Goal: Task Accomplishment & Management: Manage account settings

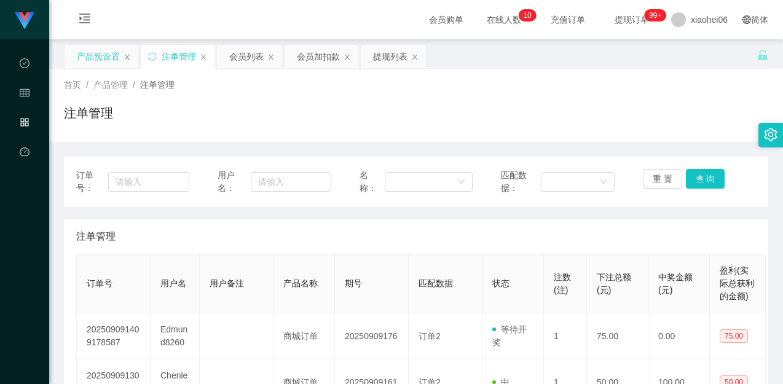
click at [85, 63] on div "产品预设置" at bounding box center [98, 56] width 43 height 23
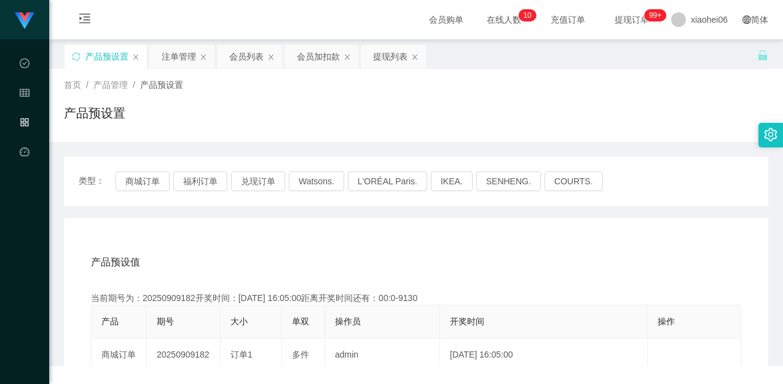
click at [71, 58] on div "产品预设置" at bounding box center [106, 56] width 82 height 23
click at [228, 93] on div "首页 / 产品管理 / 产品预设置 / 产品预设置" at bounding box center [416, 105] width 704 height 53
click at [77, 57] on icon "图标: sync" at bounding box center [76, 56] width 9 height 9
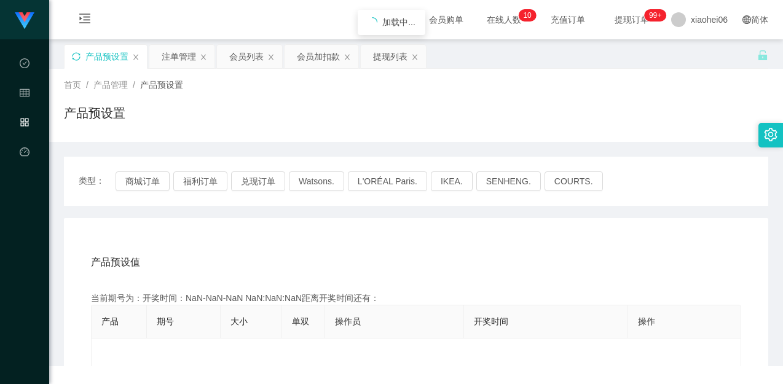
click at [283, 106] on div "产品预设置" at bounding box center [416, 118] width 704 height 28
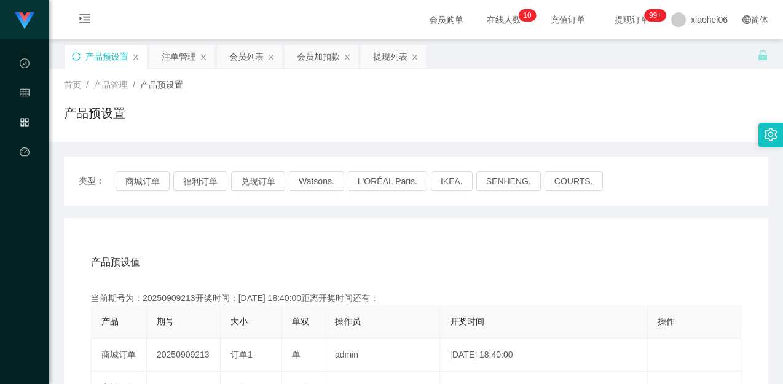
click at [137, 181] on button "商城订单" at bounding box center [143, 181] width 54 height 20
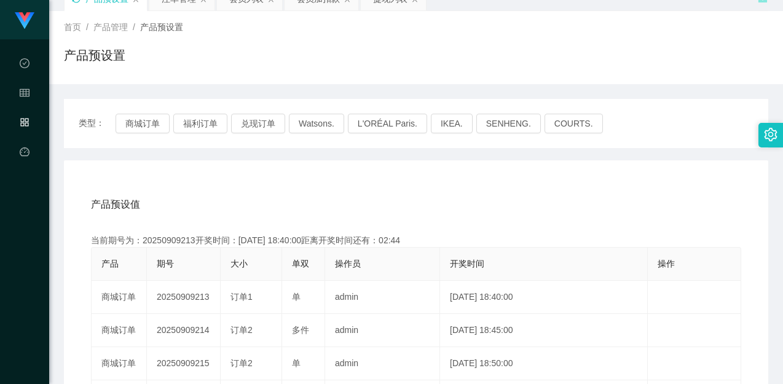
scroll to position [184, 0]
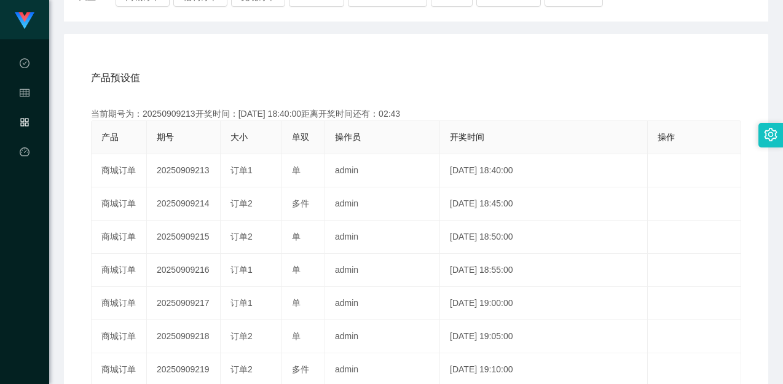
click at [167, 113] on div "当前期号为：20250909213开奖时间：[DATE] 18:40:00距离开奖时间还有：02:43" at bounding box center [416, 114] width 650 height 13
copy div "20250909213"
click at [521, 58] on div "产品预设值 添加期号 当前期号为：20250909213开奖时间：[DATE] 18:40:00距离开奖时间还有：02:42 产品 期号 大小 单双 操作员 …" at bounding box center [416, 287] width 704 height 506
click at [421, 70] on div "产品预设值 添加期号" at bounding box center [416, 78] width 650 height 34
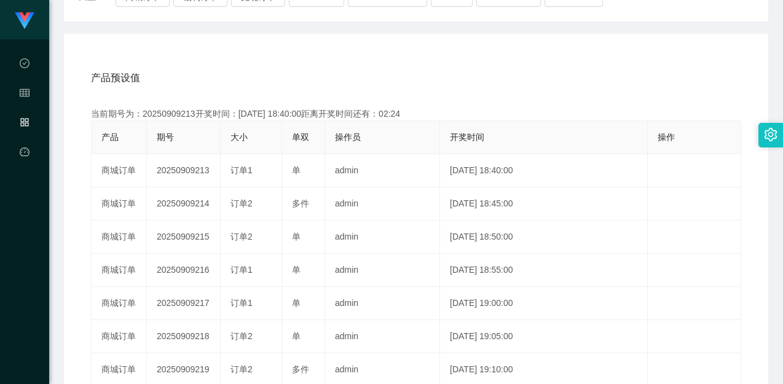
click at [421, 70] on div "产品预设值 添加期号" at bounding box center [416, 78] width 650 height 34
click at [422, 70] on div "产品预设值 添加期号" at bounding box center [416, 78] width 650 height 34
click at [436, 81] on div "产品预设值 添加期号" at bounding box center [416, 78] width 650 height 34
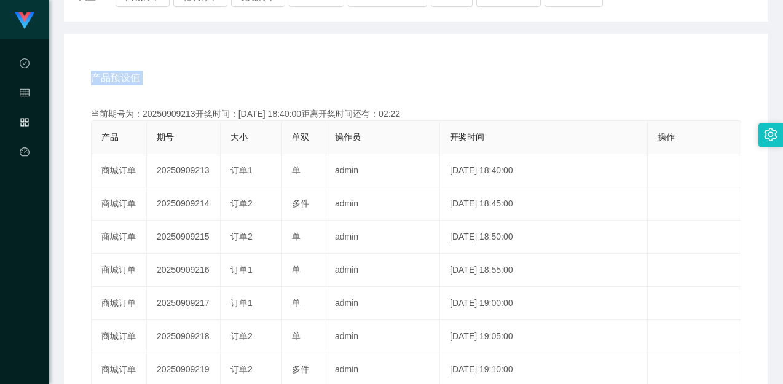
click at [439, 88] on div "产品预设值 添加期号" at bounding box center [416, 78] width 650 height 34
click at [404, 96] on div "产品预设值 添加期号 当前期号为：20250909213开奖时间：[DATE] 18:40:00距离开奖时间还有：02:22 产品 期号 大小 单双 操作员 …" at bounding box center [416, 293] width 675 height 465
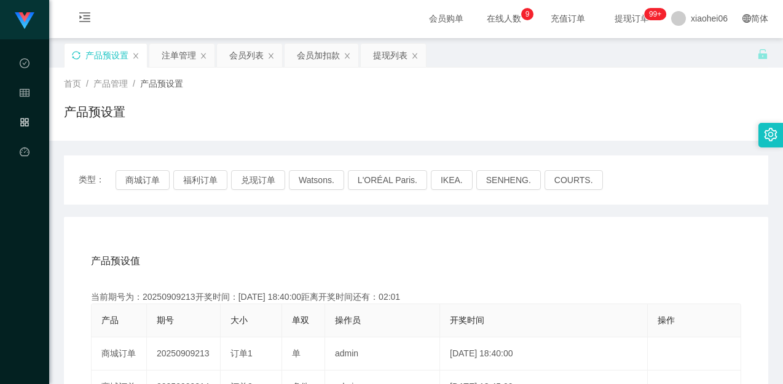
scroll to position [0, 0]
click at [184, 60] on div "注单管理" at bounding box center [179, 56] width 34 height 23
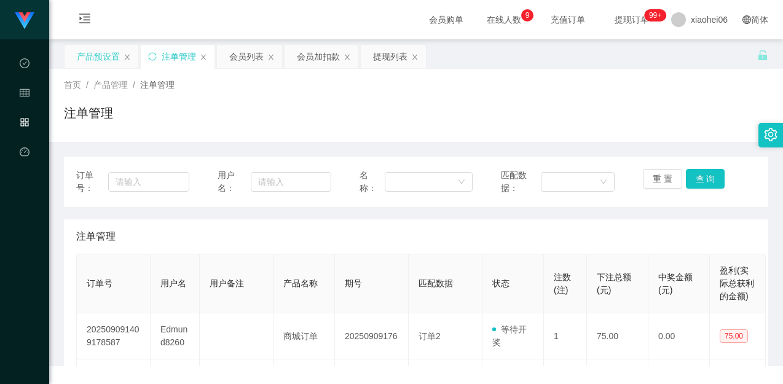
drag, startPoint x: 470, startPoint y: 108, endPoint x: 488, endPoint y: 114, distance: 19.6
click at [474, 109] on div "注单管理" at bounding box center [416, 118] width 704 height 28
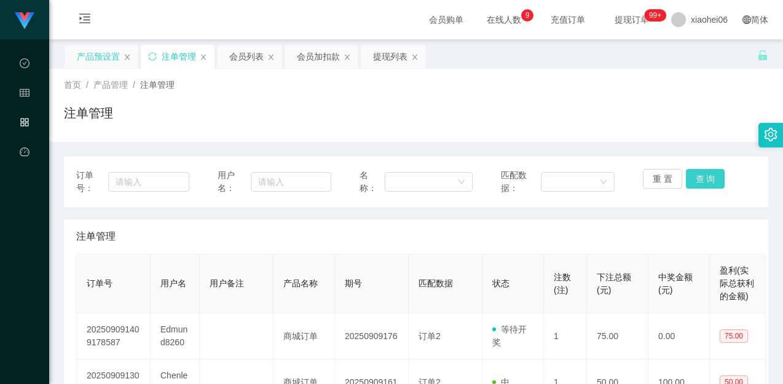
click at [702, 178] on button "查 询" at bounding box center [705, 179] width 39 height 20
click at [146, 59] on div "注单管理" at bounding box center [178, 56] width 74 height 23
click at [152, 53] on icon "图标: sync" at bounding box center [152, 56] width 9 height 9
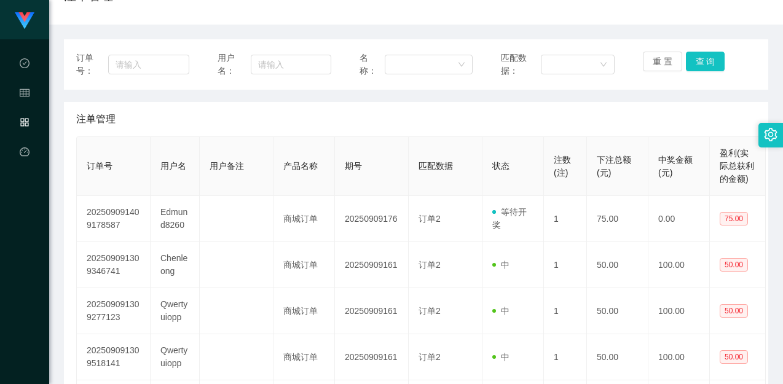
scroll to position [123, 0]
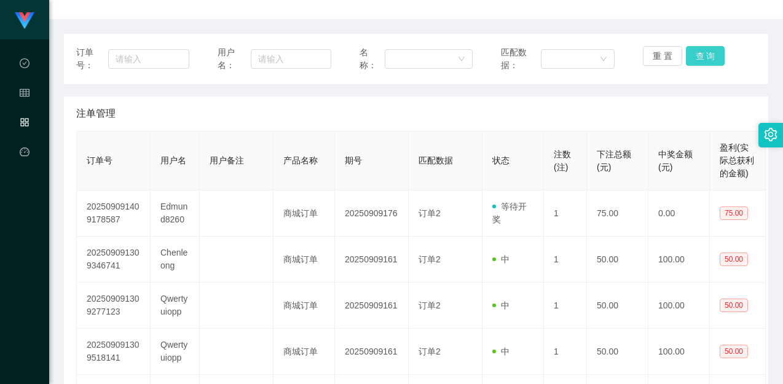
click at [695, 64] on button "查 询" at bounding box center [705, 56] width 39 height 20
click at [696, 60] on div "重 置 查 询" at bounding box center [699, 59] width 113 height 26
click at [696, 60] on button "查 询" at bounding box center [705, 56] width 39 height 20
click at [696, 60] on div "重 置 查 询" at bounding box center [699, 59] width 113 height 26
click at [696, 60] on button "查 询" at bounding box center [712, 56] width 53 height 20
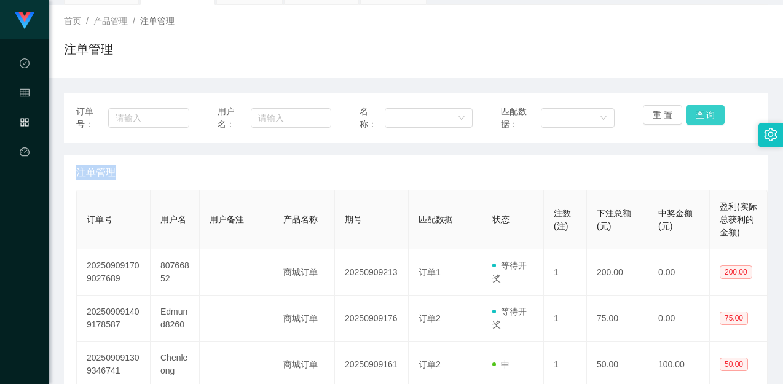
scroll to position [0, 0]
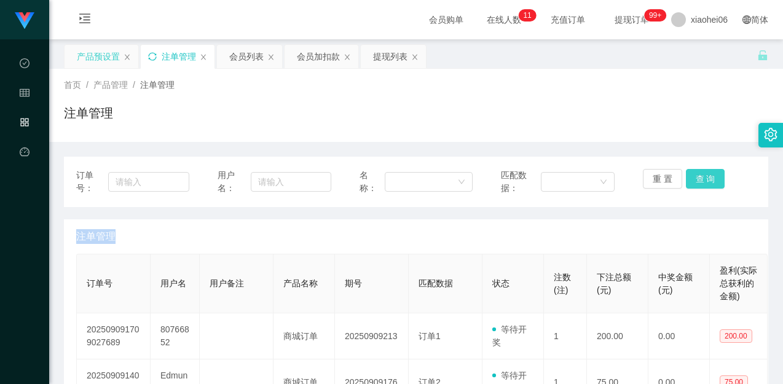
click at [700, 173] on button "查 询" at bounding box center [705, 179] width 39 height 20
drag, startPoint x: 612, startPoint y: 109, endPoint x: 550, endPoint y: 103, distance: 62.4
click at [611, 109] on div "注单管理" at bounding box center [416, 118] width 704 height 28
click at [80, 54] on div "产品预设置" at bounding box center [98, 56] width 43 height 23
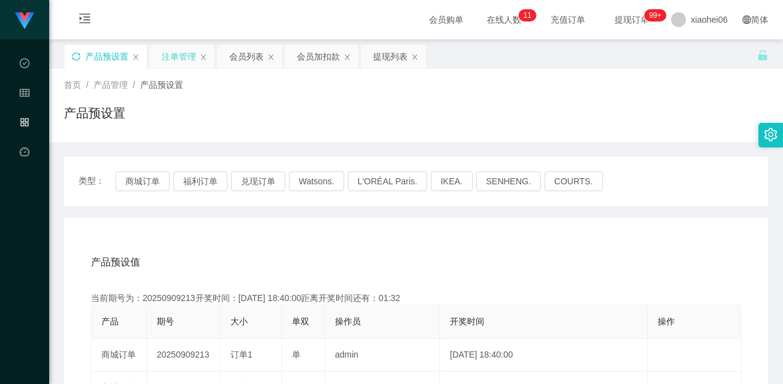
drag, startPoint x: 414, startPoint y: 297, endPoint x: 387, endPoint y: 297, distance: 27.7
click at [387, 297] on div "当前期号为：20250909213开奖时间：[DATE] 18:40:00距离开奖时间还有：01:32" at bounding box center [416, 298] width 650 height 13
click at [144, 186] on button "商城订单" at bounding box center [143, 181] width 54 height 20
click at [205, 87] on div "首页 / 产品管理 / 产品预设置 /" at bounding box center [416, 85] width 704 height 13
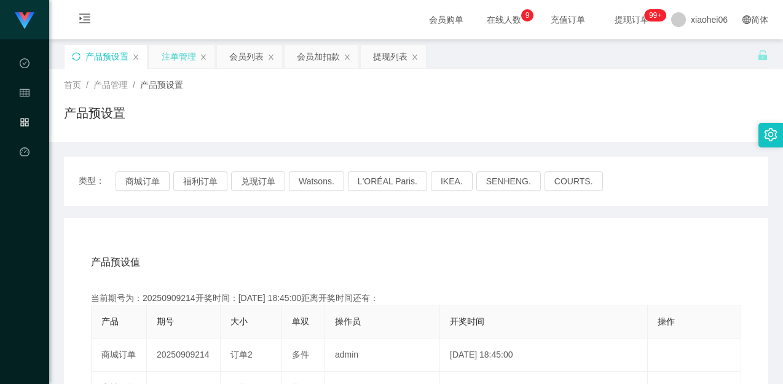
click at [183, 57] on div "注单管理" at bounding box center [179, 56] width 34 height 23
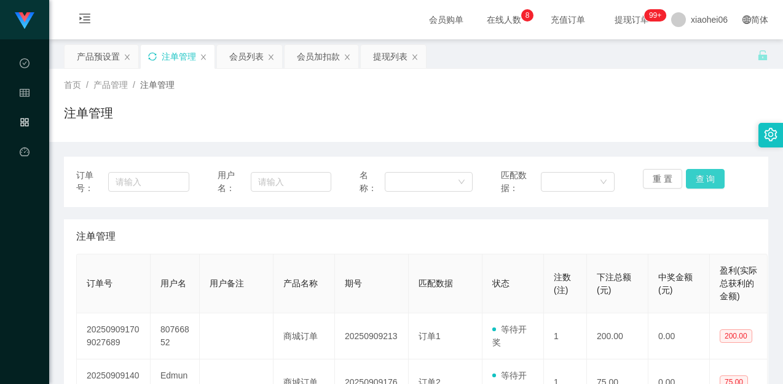
click at [702, 173] on button "查 询" at bounding box center [705, 179] width 39 height 20
click at [680, 223] on div "注单管理" at bounding box center [416, 236] width 680 height 34
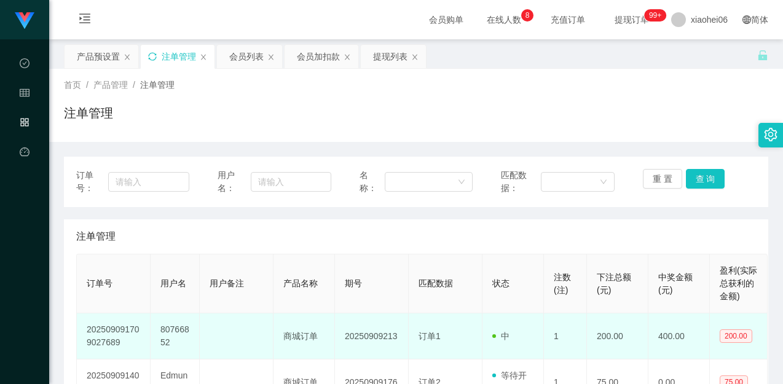
click at [167, 331] on td "80766852" at bounding box center [175, 336] width 49 height 46
click at [167, 330] on td "80766852" at bounding box center [175, 336] width 49 height 46
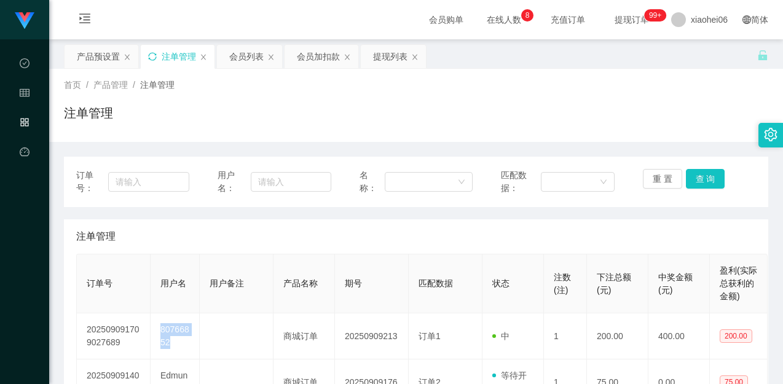
copy td "80766852"
click at [238, 52] on div "会员列表" at bounding box center [246, 56] width 34 height 23
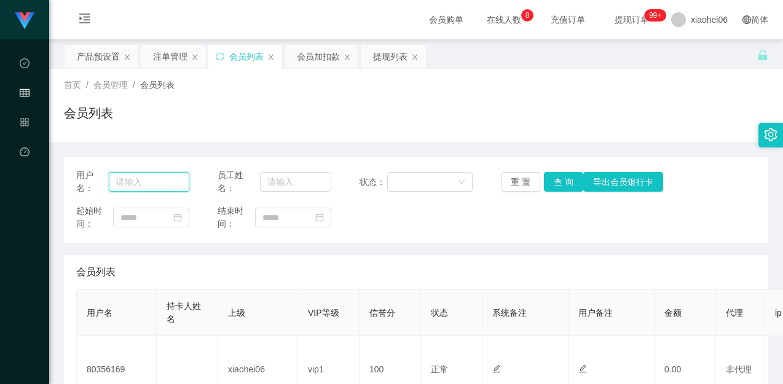
drag, startPoint x: 157, startPoint y: 183, endPoint x: 283, endPoint y: 189, distance: 125.5
click at [158, 183] on input "text" at bounding box center [149, 182] width 81 height 20
paste input "80766852"
type input "80766852"
click at [548, 178] on button "查 询" at bounding box center [563, 182] width 39 height 20
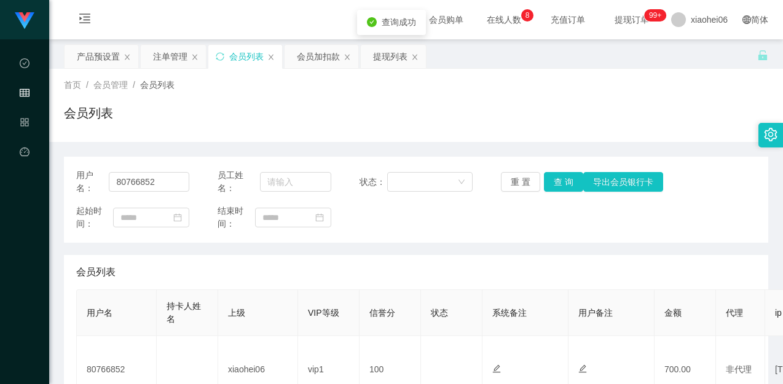
drag, startPoint x: 554, startPoint y: 235, endPoint x: 576, endPoint y: 202, distance: 39.9
click at [554, 235] on div "用户名： 80766852 员工姓名： 状态： 重 置 查 询 导出会员银行卡 起始时间： 结束时间：" at bounding box center [416, 200] width 704 height 86
click at [631, 122] on div "会员列表" at bounding box center [416, 118] width 704 height 28
drag, startPoint x: 93, startPoint y: 55, endPoint x: 101, endPoint y: 72, distance: 18.7
click at [93, 55] on div "产品预设置" at bounding box center [98, 56] width 43 height 23
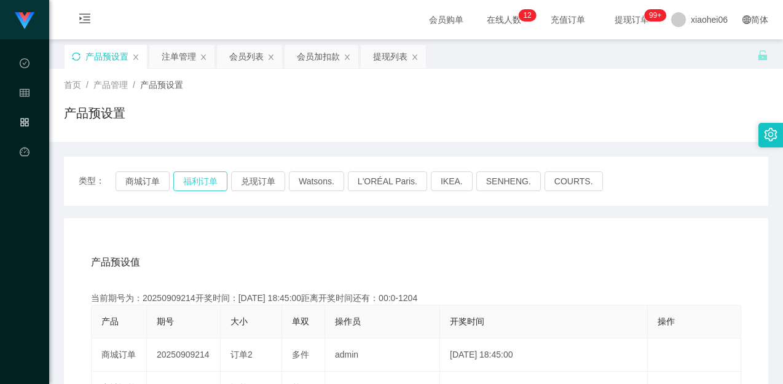
click at [190, 178] on button "福利订单" at bounding box center [200, 181] width 54 height 20
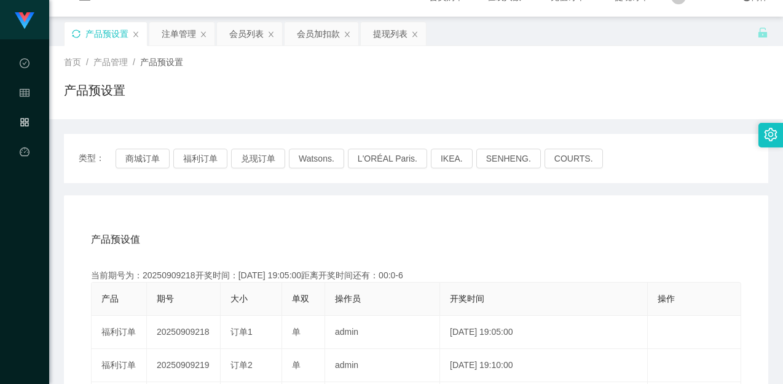
scroll to position [61, 0]
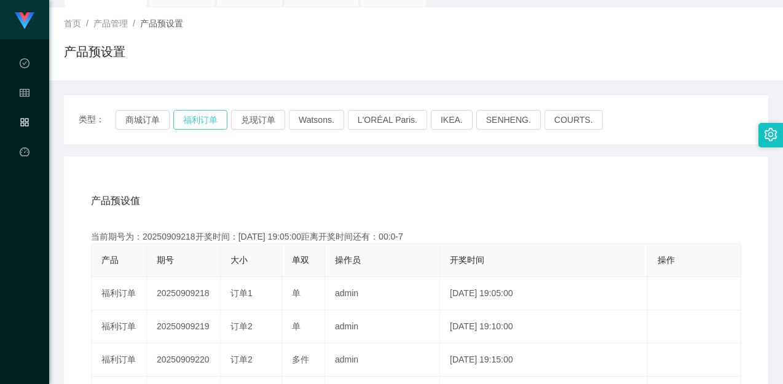
click at [197, 120] on button "福利订单" at bounding box center [200, 120] width 54 height 20
click at [275, 192] on div "产品预设值 添加期号" at bounding box center [416, 201] width 650 height 34
click at [272, 192] on div "产品预设值 添加期号" at bounding box center [416, 201] width 650 height 34
drag, startPoint x: 266, startPoint y: 212, endPoint x: 227, endPoint y: 243, distance: 49.4
click at [265, 212] on div "产品预设值 添加期号" at bounding box center [416, 201] width 650 height 34
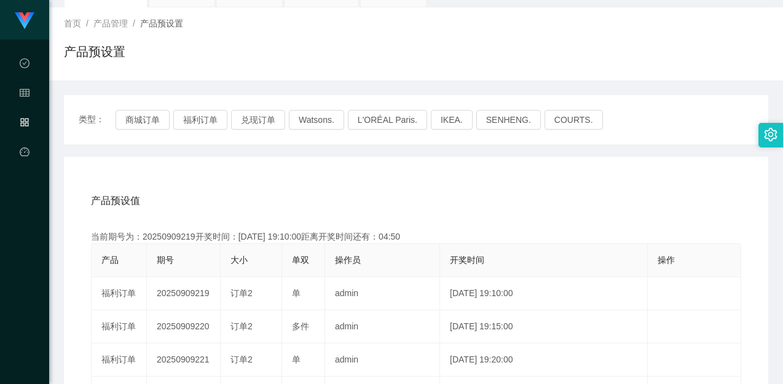
click at [165, 242] on div "当前期号为：20250909219开奖时间：[DATE] 19:10:00距离开奖时间还有：04:50" at bounding box center [416, 236] width 650 height 13
click at [165, 242] on div "当前期号为：20250909219开奖时间：[DATE] 19:10:00距离开奖时间还有：04:49" at bounding box center [416, 236] width 650 height 13
copy div "20250909219"
click at [507, 202] on div "产品预设值 添加期号" at bounding box center [416, 201] width 650 height 34
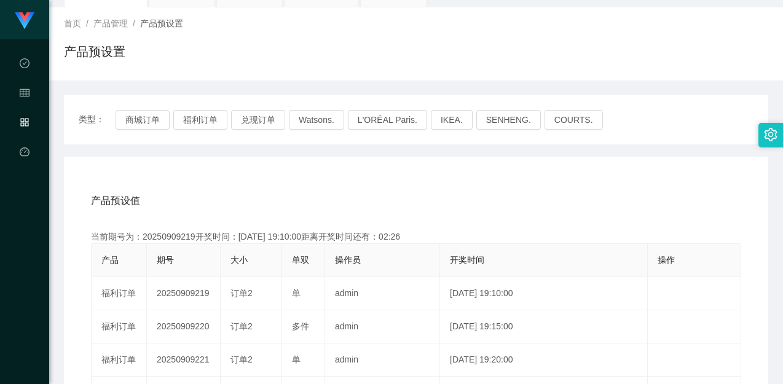
click at [687, 69] on div "产品预设置" at bounding box center [416, 56] width 704 height 28
click at [309, 155] on div "类型： 商城订单 福利订单 兑现订单 Watsons. L'ORÉAL Paris. IKEA. [GEOGRAPHIC_DATA]. COURTS. 产品预…" at bounding box center [416, 379] width 704 height 568
drag, startPoint x: 475, startPoint y: 28, endPoint x: 602, endPoint y: 11, distance: 128.4
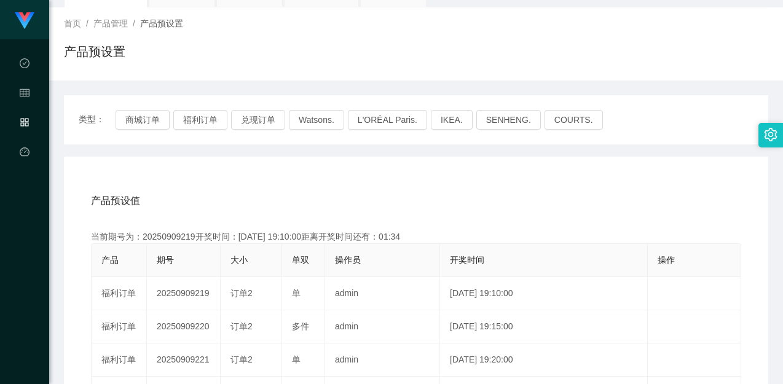
click at [486, 29] on div "首页 / 产品管理 / 产品预设置 /" at bounding box center [416, 23] width 704 height 13
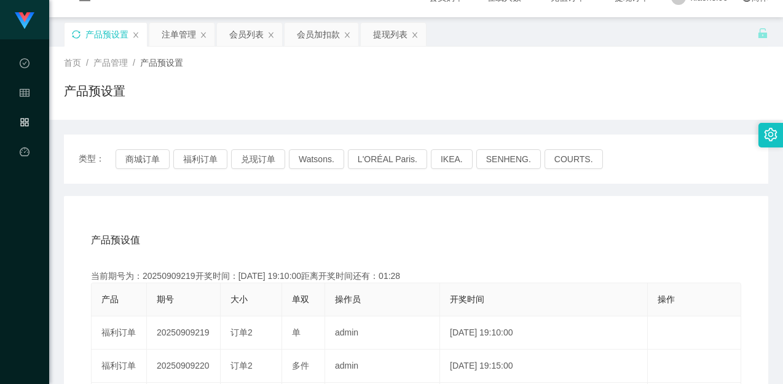
scroll to position [0, 0]
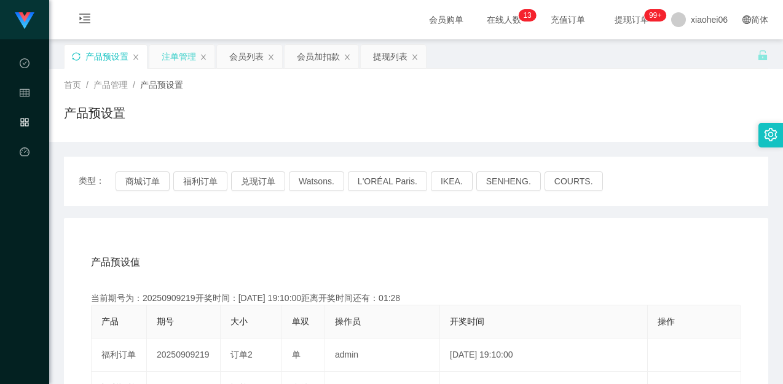
click at [173, 53] on div "注单管理" at bounding box center [179, 56] width 34 height 23
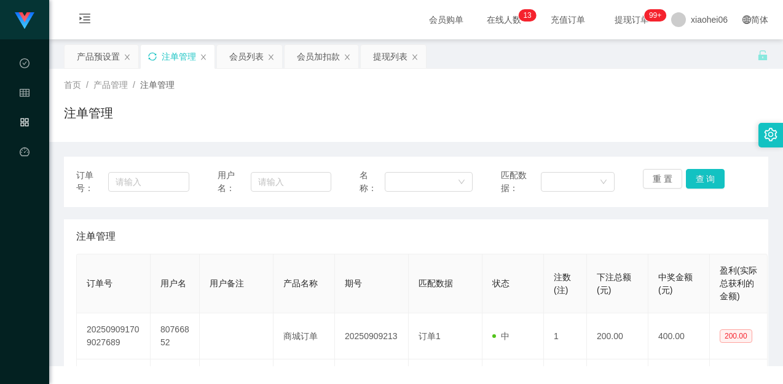
drag, startPoint x: 328, startPoint y: 95, endPoint x: 342, endPoint y: 99, distance: 14.0
click at [329, 95] on div "首页 / 产品管理 / 注单管理 / 注单管理" at bounding box center [416, 105] width 704 height 53
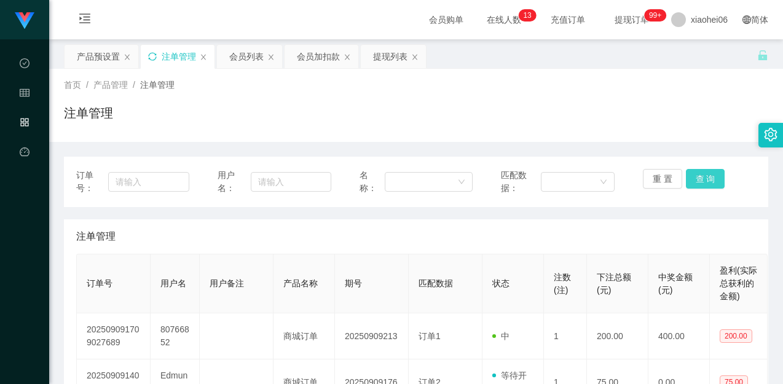
click at [713, 171] on button "查 询" at bounding box center [705, 179] width 39 height 20
click at [665, 135] on div "首页 / 产品管理 / 注单管理 / 注单管理" at bounding box center [416, 105] width 734 height 73
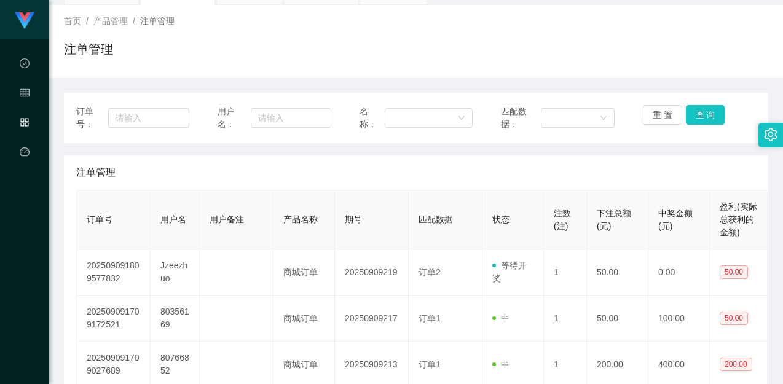
scroll to position [184, 0]
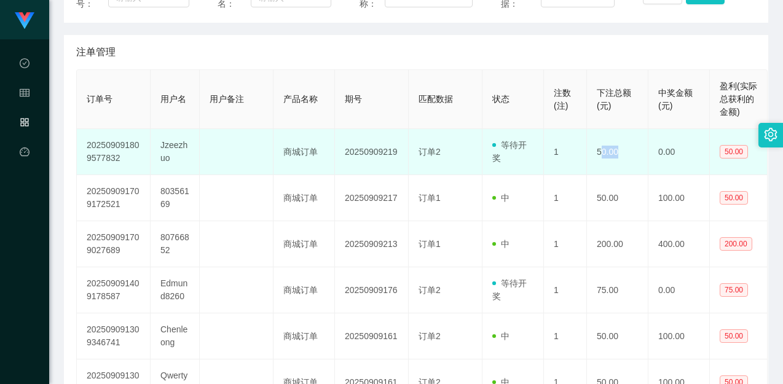
drag, startPoint x: 624, startPoint y: 141, endPoint x: 601, endPoint y: 141, distance: 22.7
click at [601, 141] on td "50.00" at bounding box center [617, 152] width 61 height 46
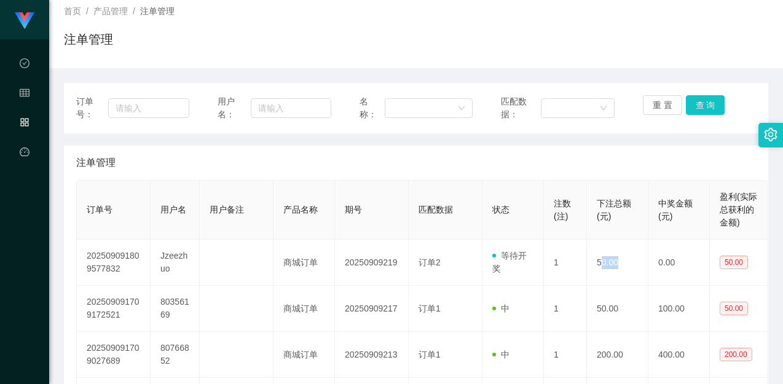
scroll to position [0, 0]
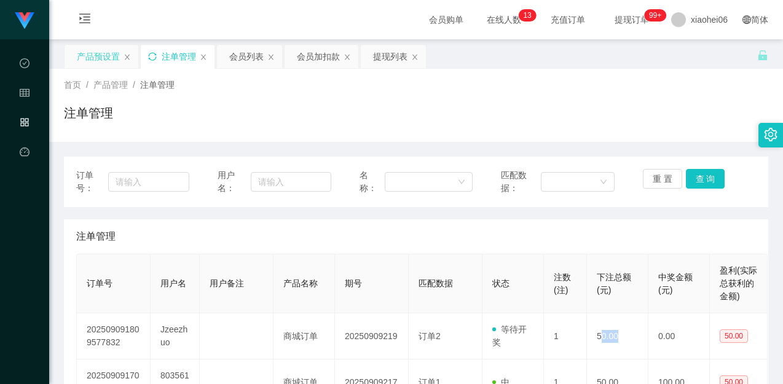
click at [95, 56] on div "产品预设置" at bounding box center [98, 56] width 43 height 23
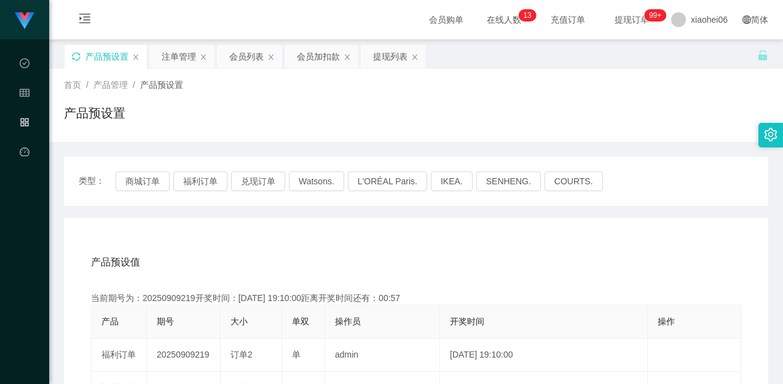
click at [371, 253] on div "产品预设值 添加期号" at bounding box center [416, 262] width 650 height 34
